Goal: Find contact information: Find contact information

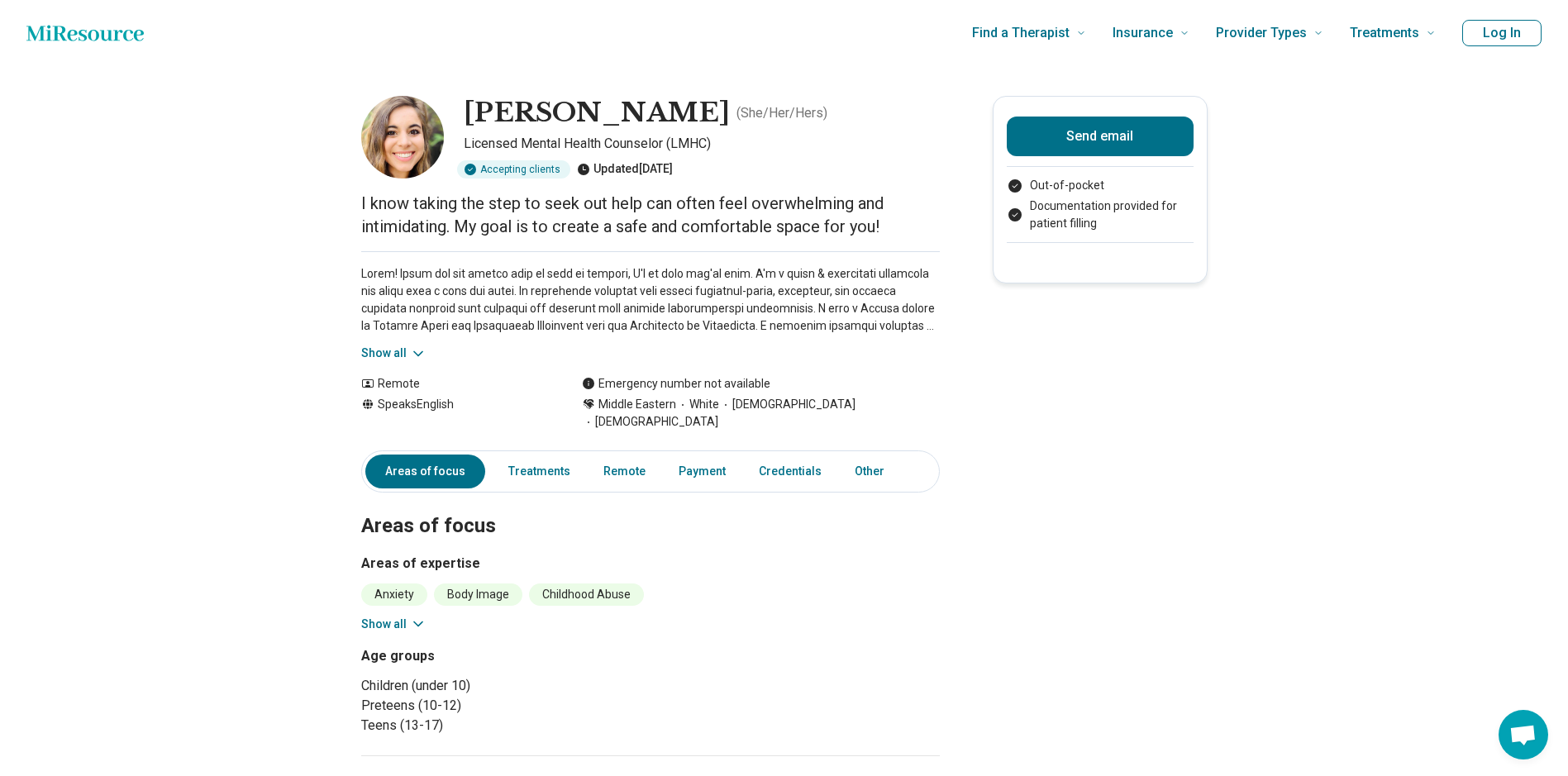
click at [94, 38] on icon "Home page" at bounding box center [85, 33] width 117 height 33
click at [423, 350] on icon at bounding box center [418, 353] width 17 height 17
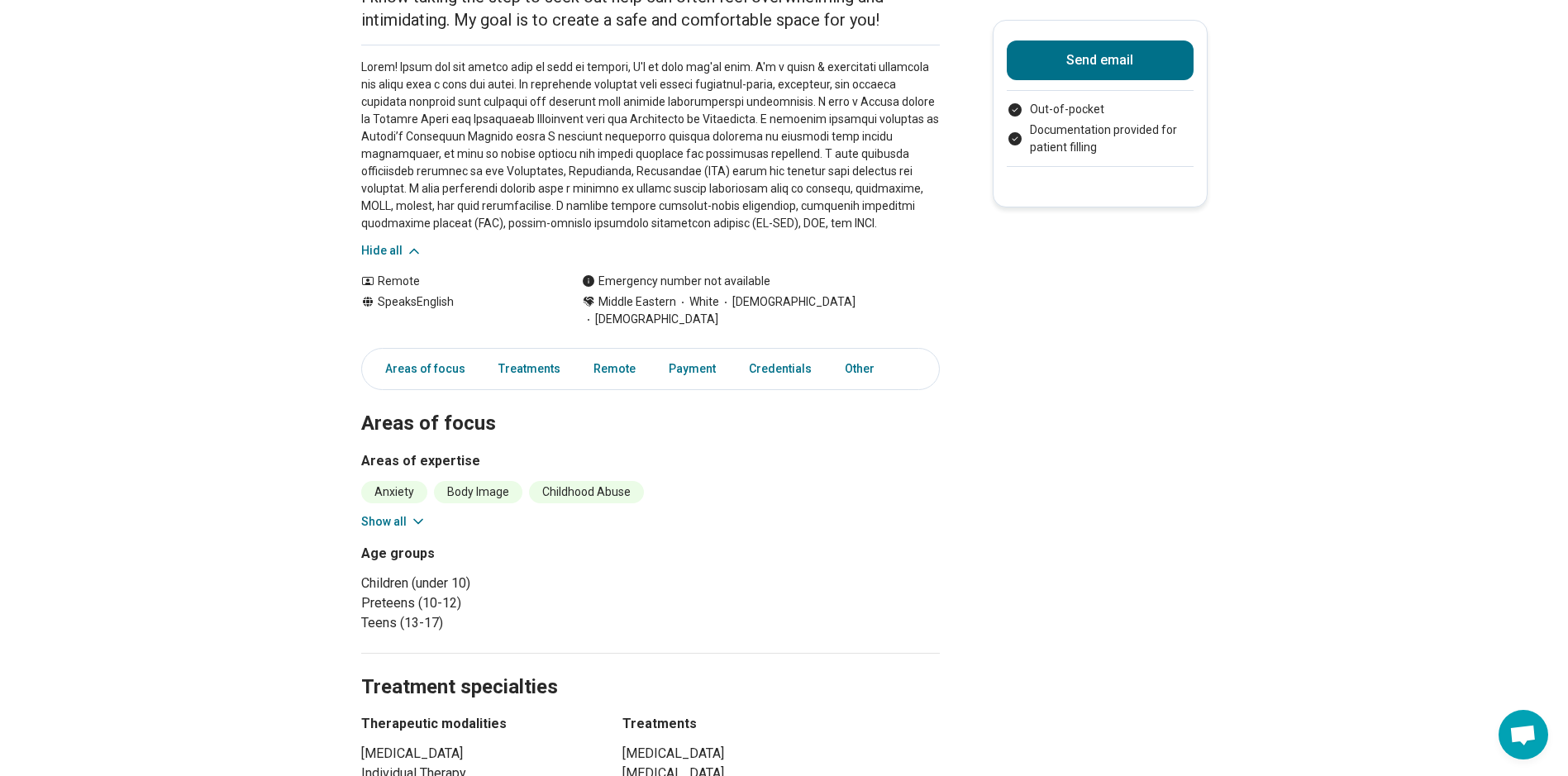
scroll to position [248, 0]
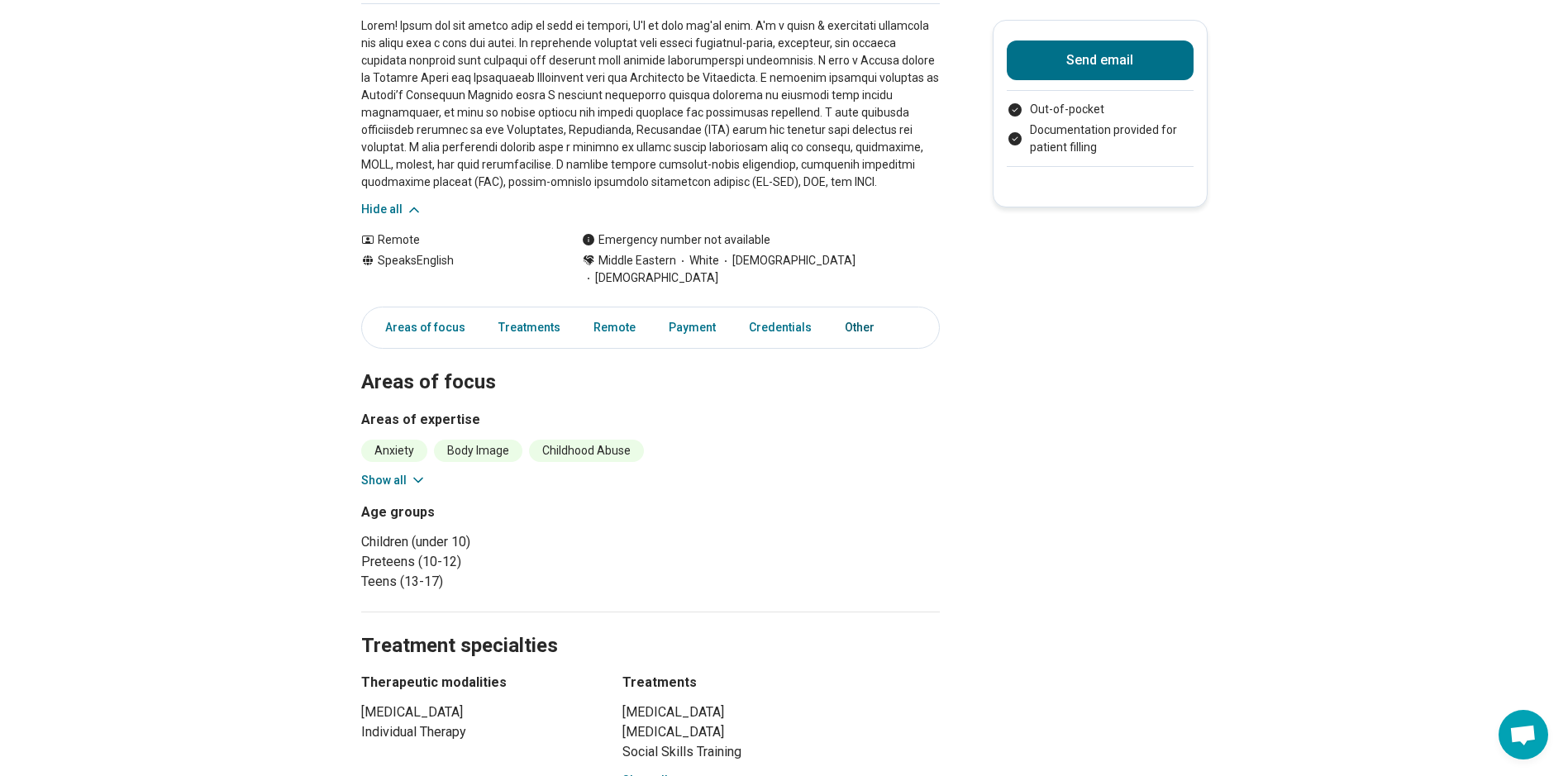
click at [850, 310] on link "Other" at bounding box center [864, 327] width 60 height 34
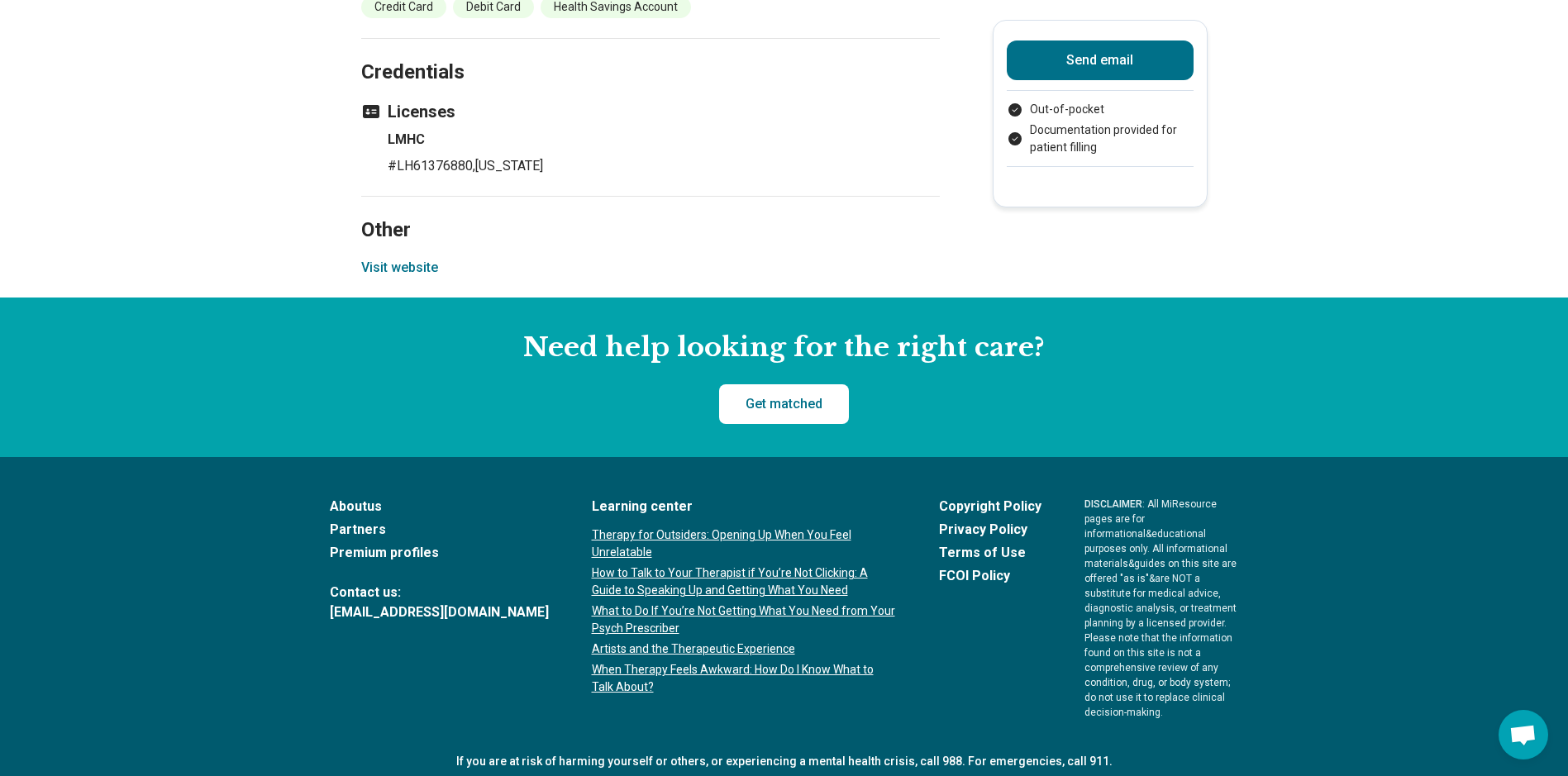
scroll to position [1375, 0]
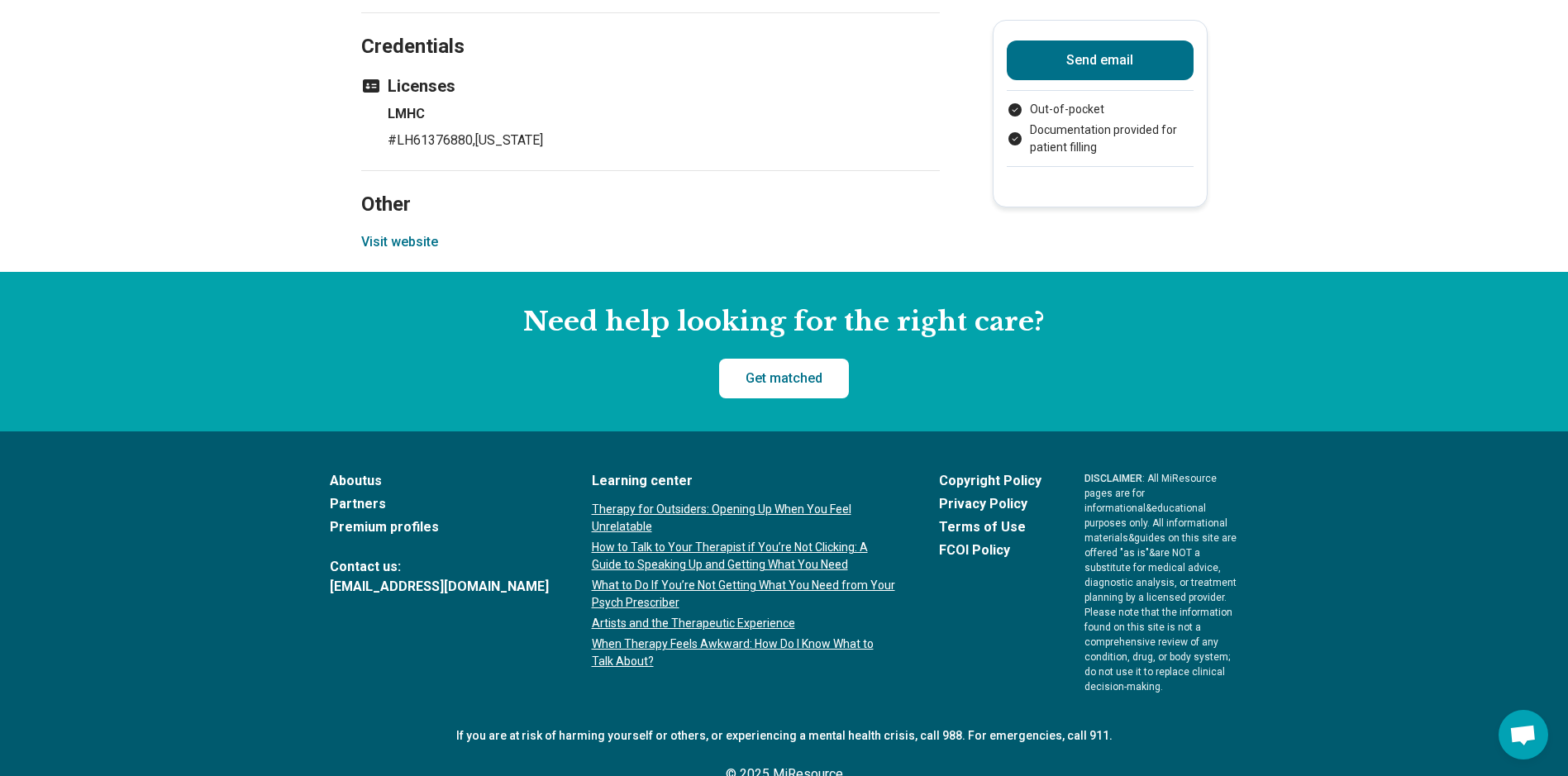
click at [392, 232] on button "Visit website" at bounding box center [399, 242] width 77 height 20
